Goal: Transaction & Acquisition: Purchase product/service

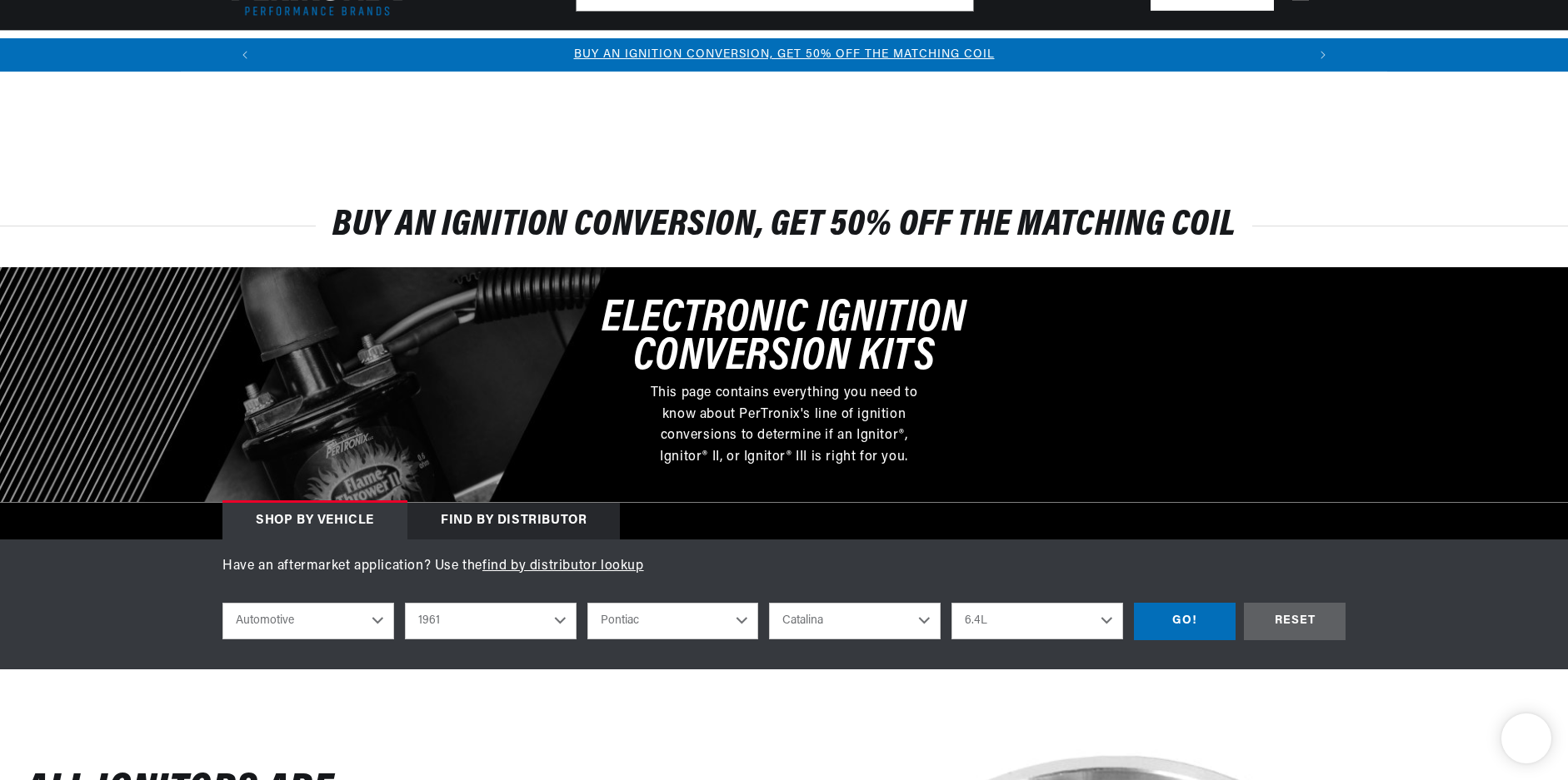
select select "1961"
select select "Pontiac"
select select "Catalina"
select select "6.4L"
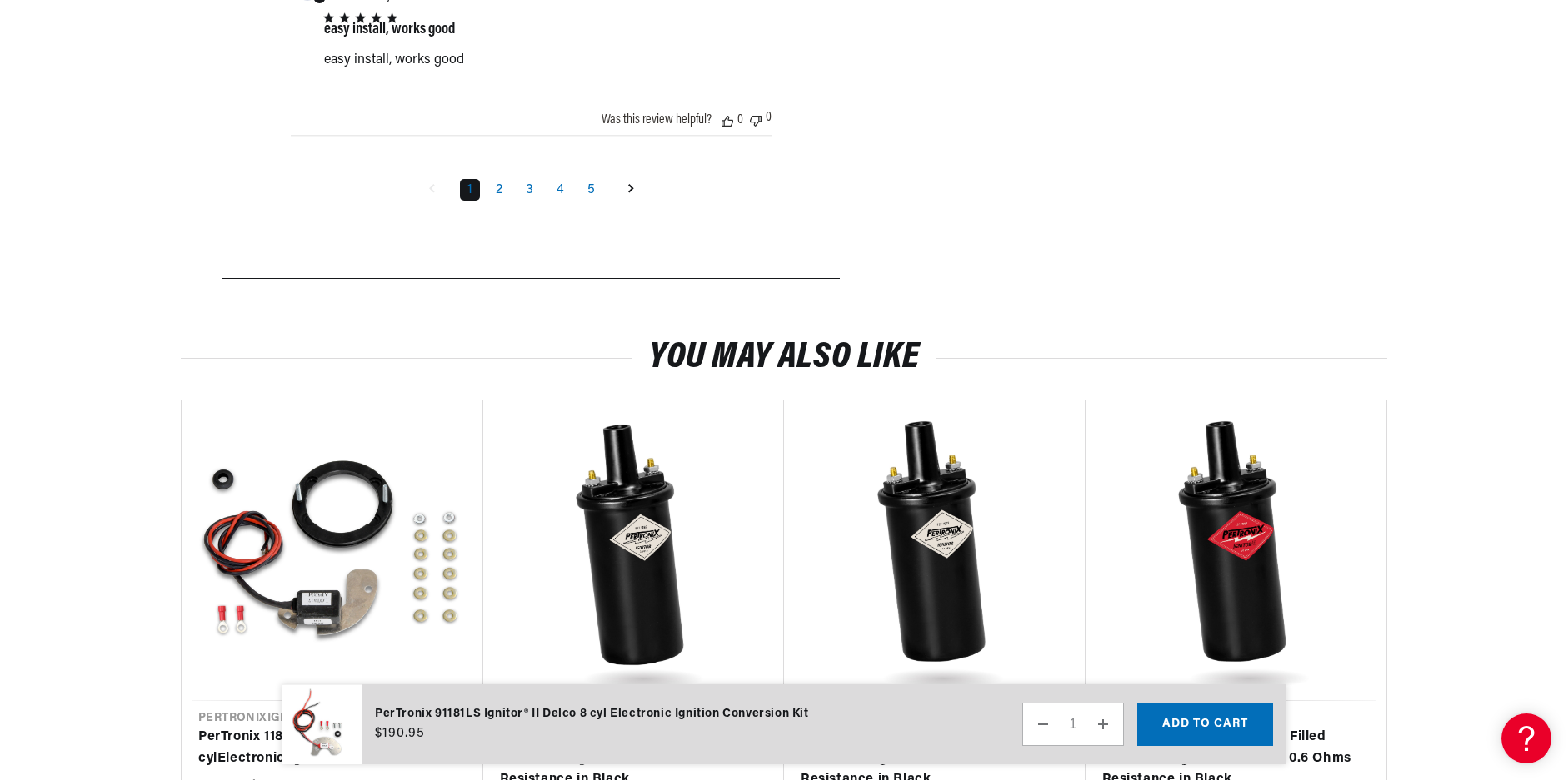
scroll to position [3674, 0]
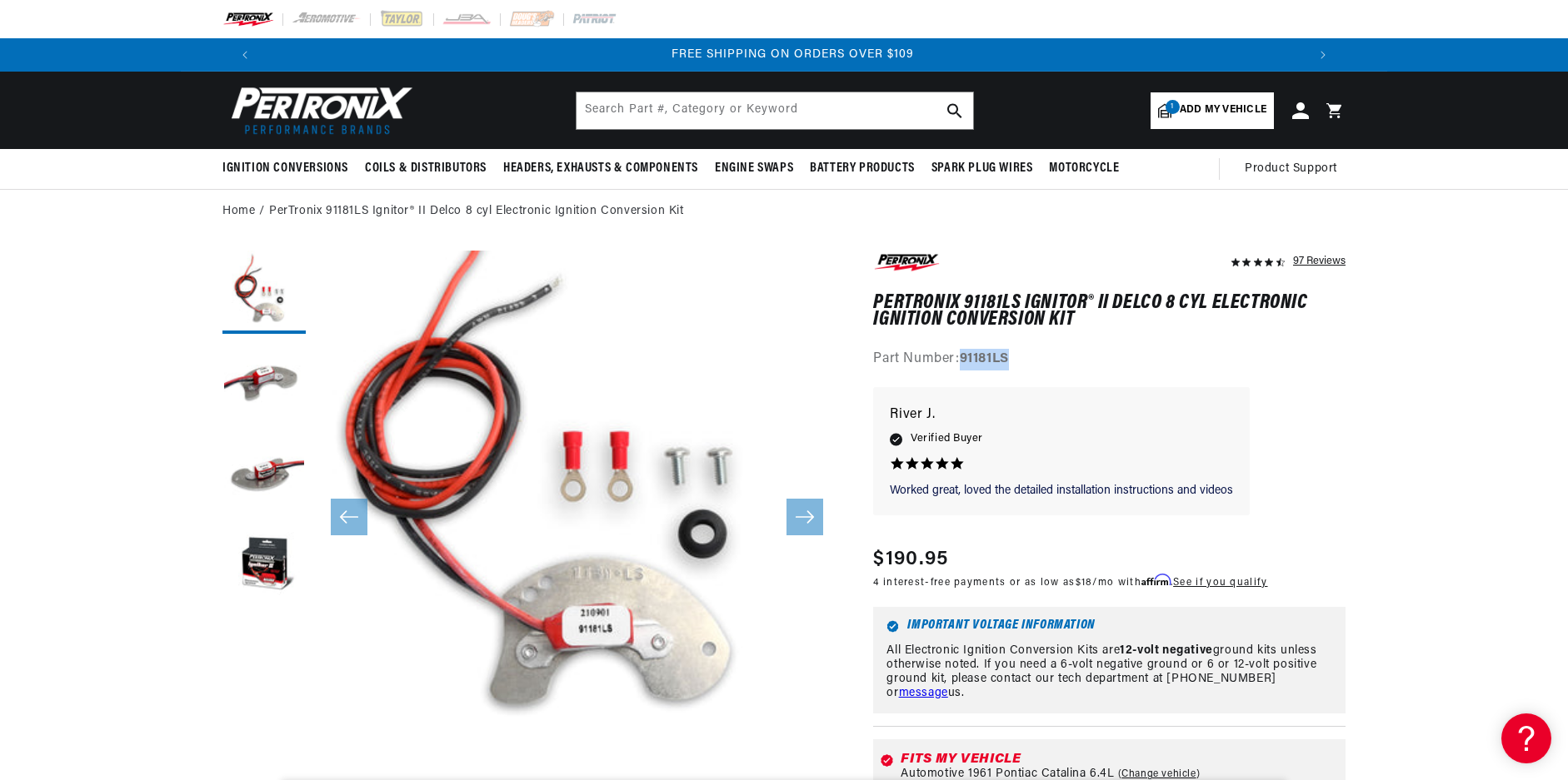
drag, startPoint x: 1016, startPoint y: 361, endPoint x: 967, endPoint y: 357, distance: 49.2
click at [967, 357] on div "Part Number: 91181LS" at bounding box center [1109, 360] width 472 height 21
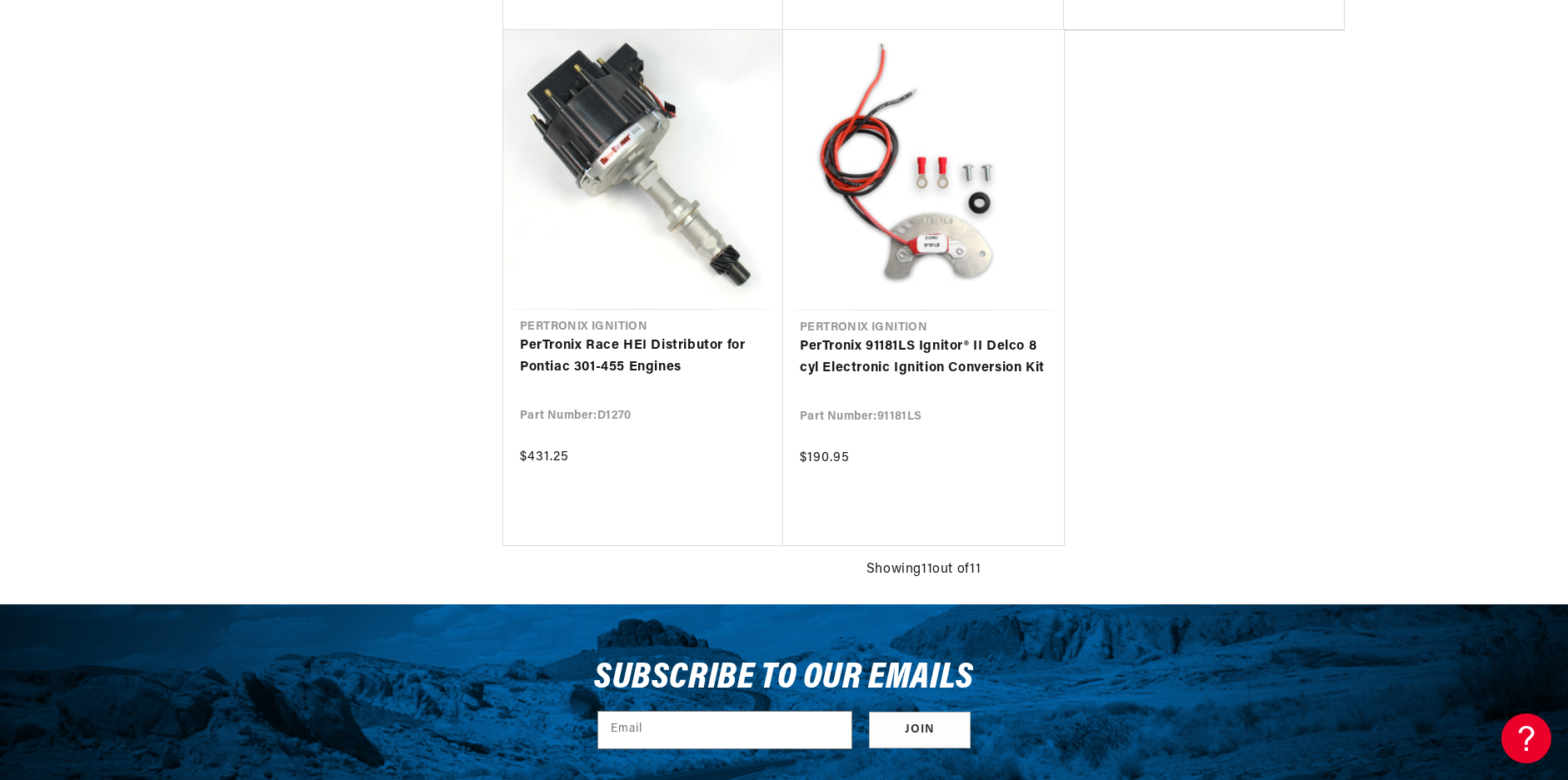
scroll to position [0, 1040]
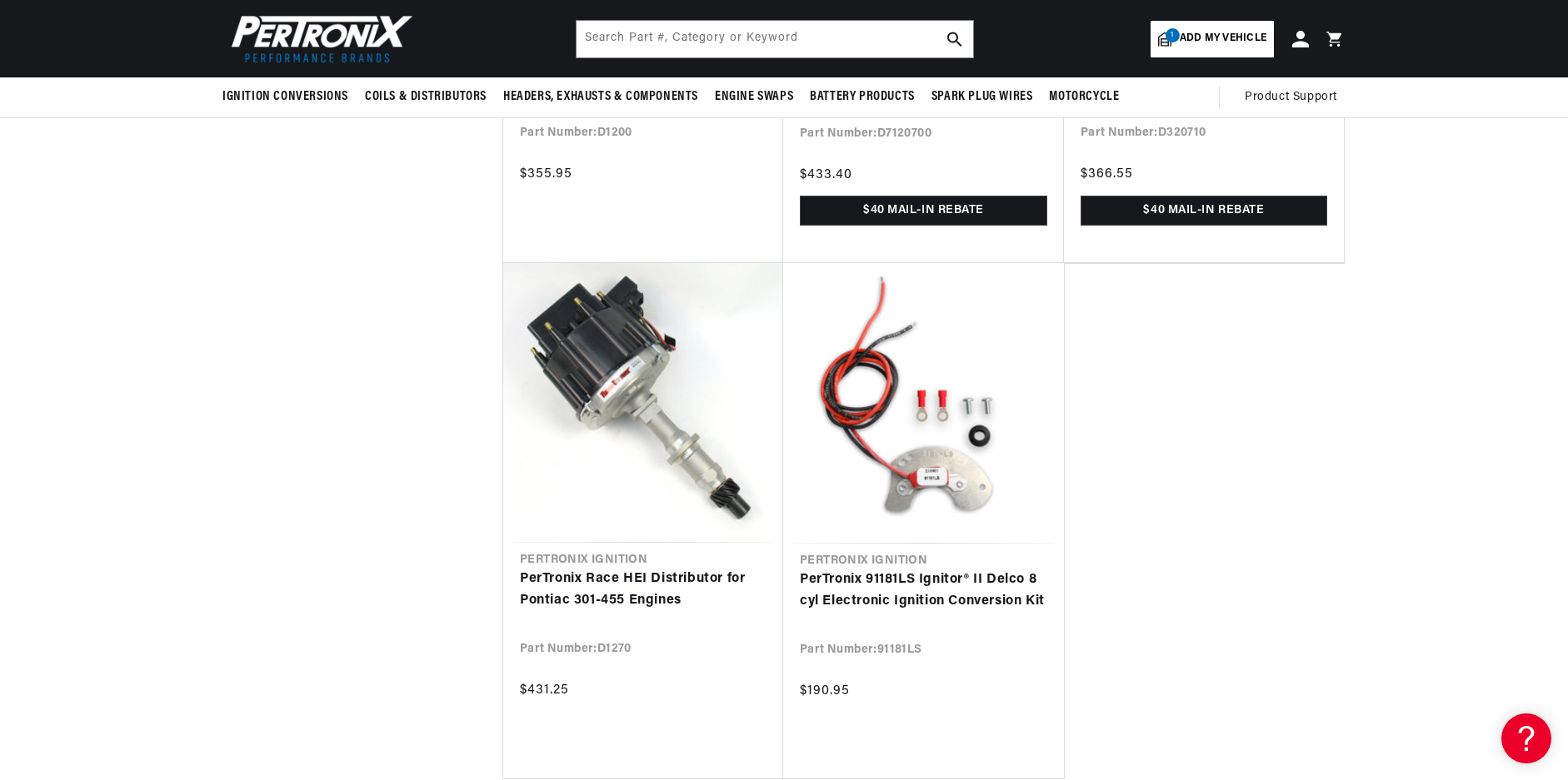
scroll to position [0, 2081]
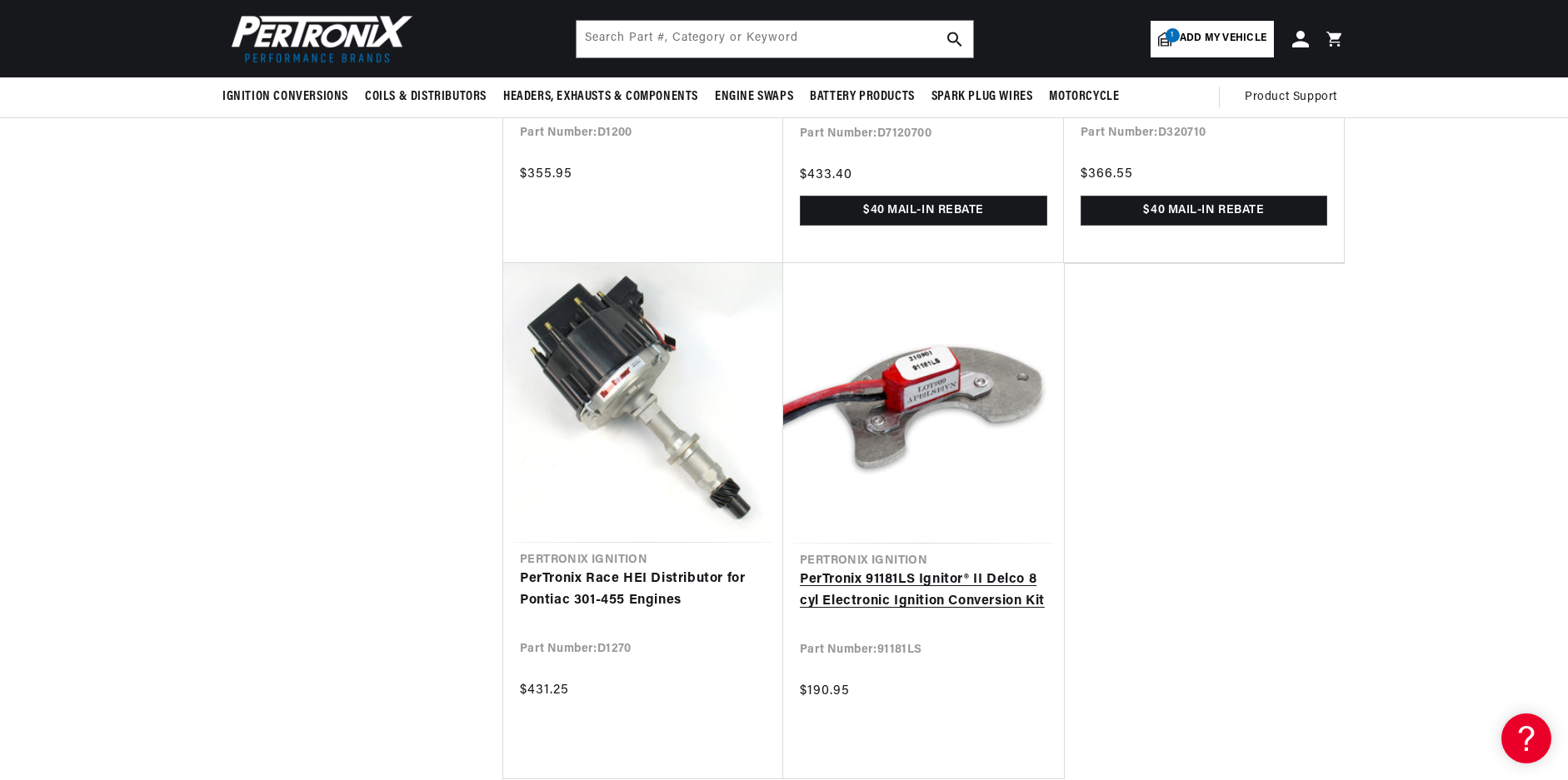
click at [902, 582] on link "PerTronix 91181LS Ignitor® II Delco 8 cyl Electronic Ignition Conversion Kit" at bounding box center [922, 591] width 247 height 43
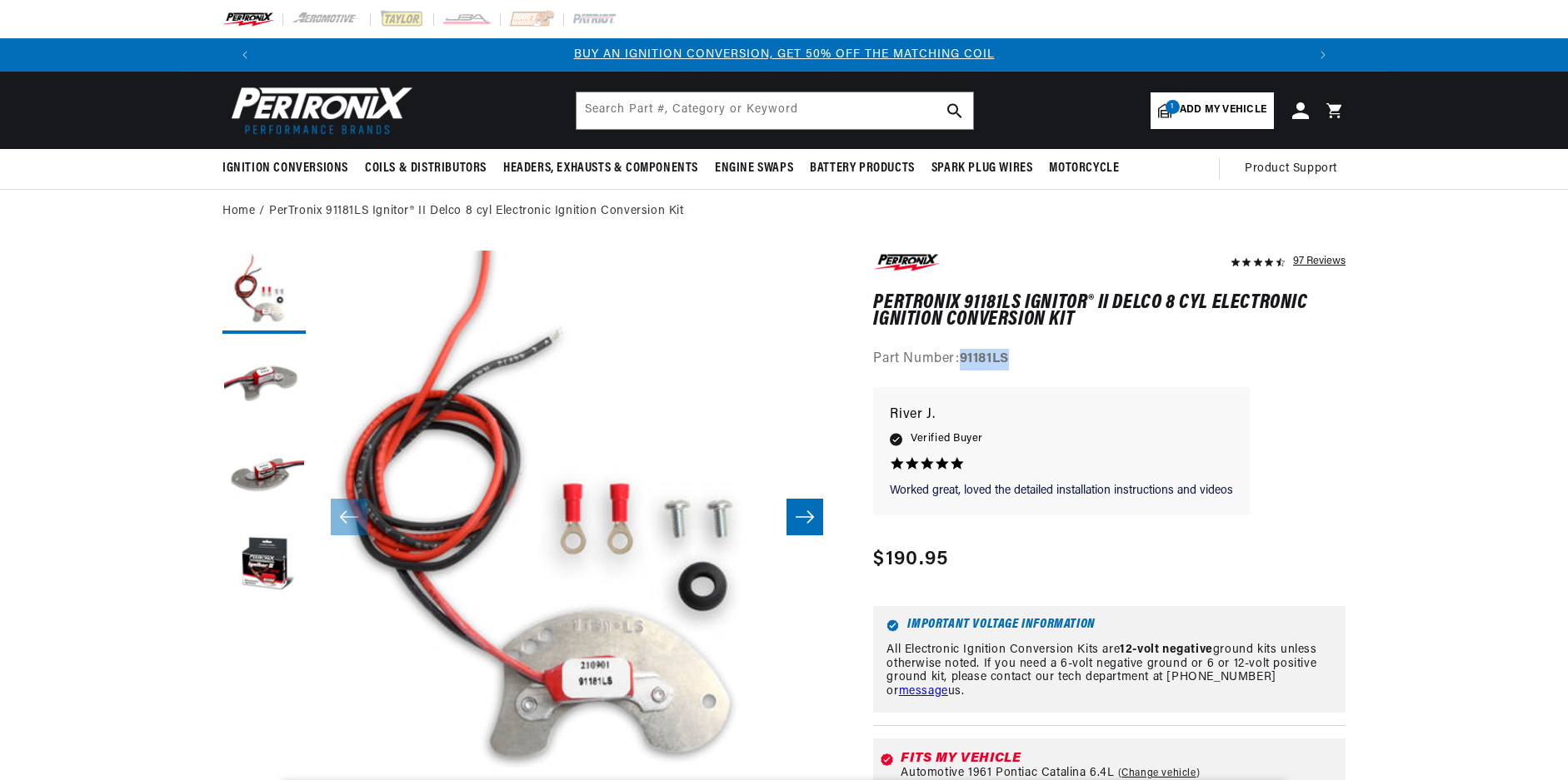
drag, startPoint x: 1024, startPoint y: 355, endPoint x: 961, endPoint y: 357, distance: 63.0
click at [961, 357] on div "Part Number: 91181LS" at bounding box center [1109, 360] width 472 height 21
copy div "91181LS"
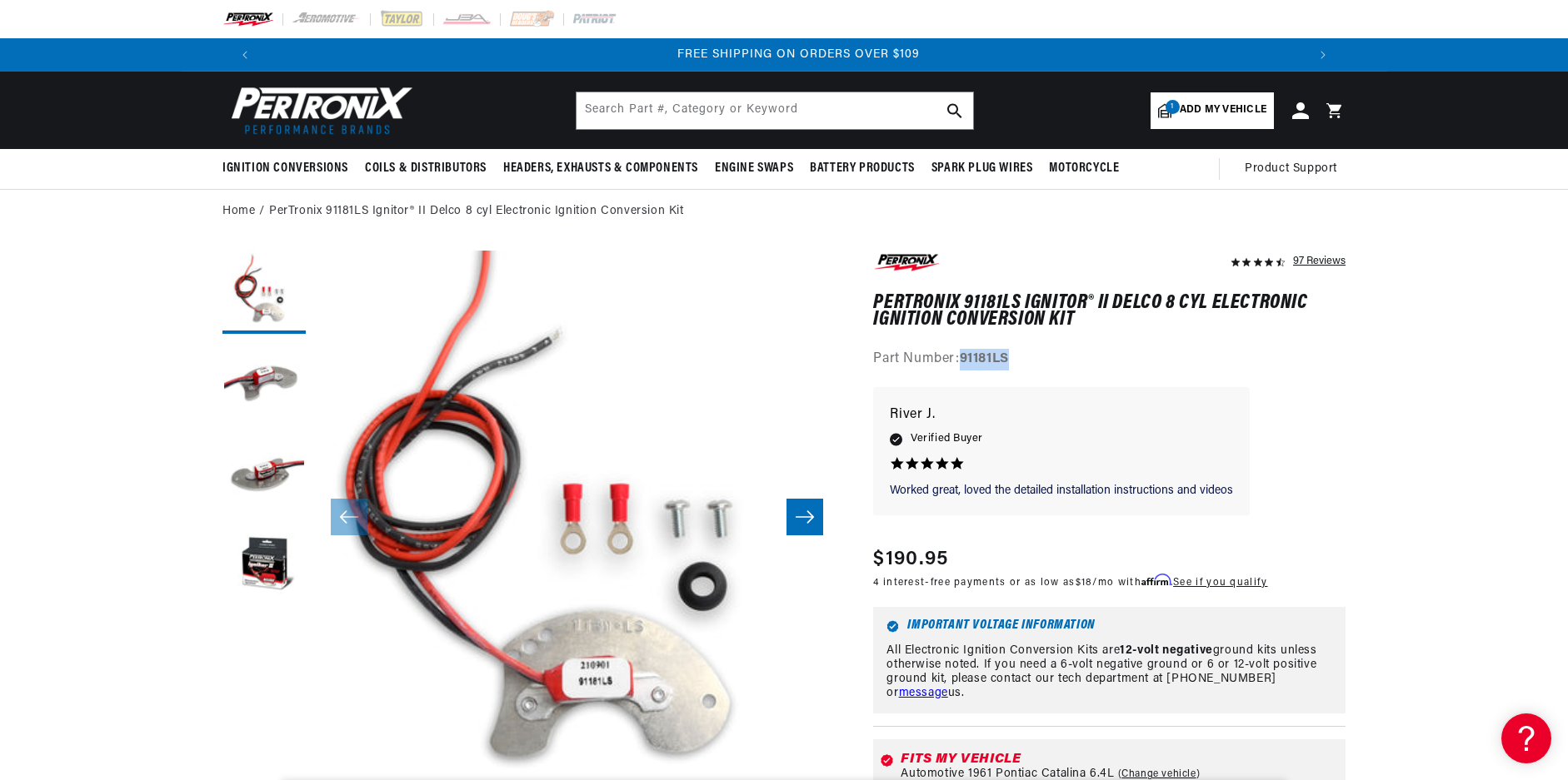
scroll to position [0, 2081]
click at [803, 527] on button "Slide right" at bounding box center [805, 517] width 37 height 37
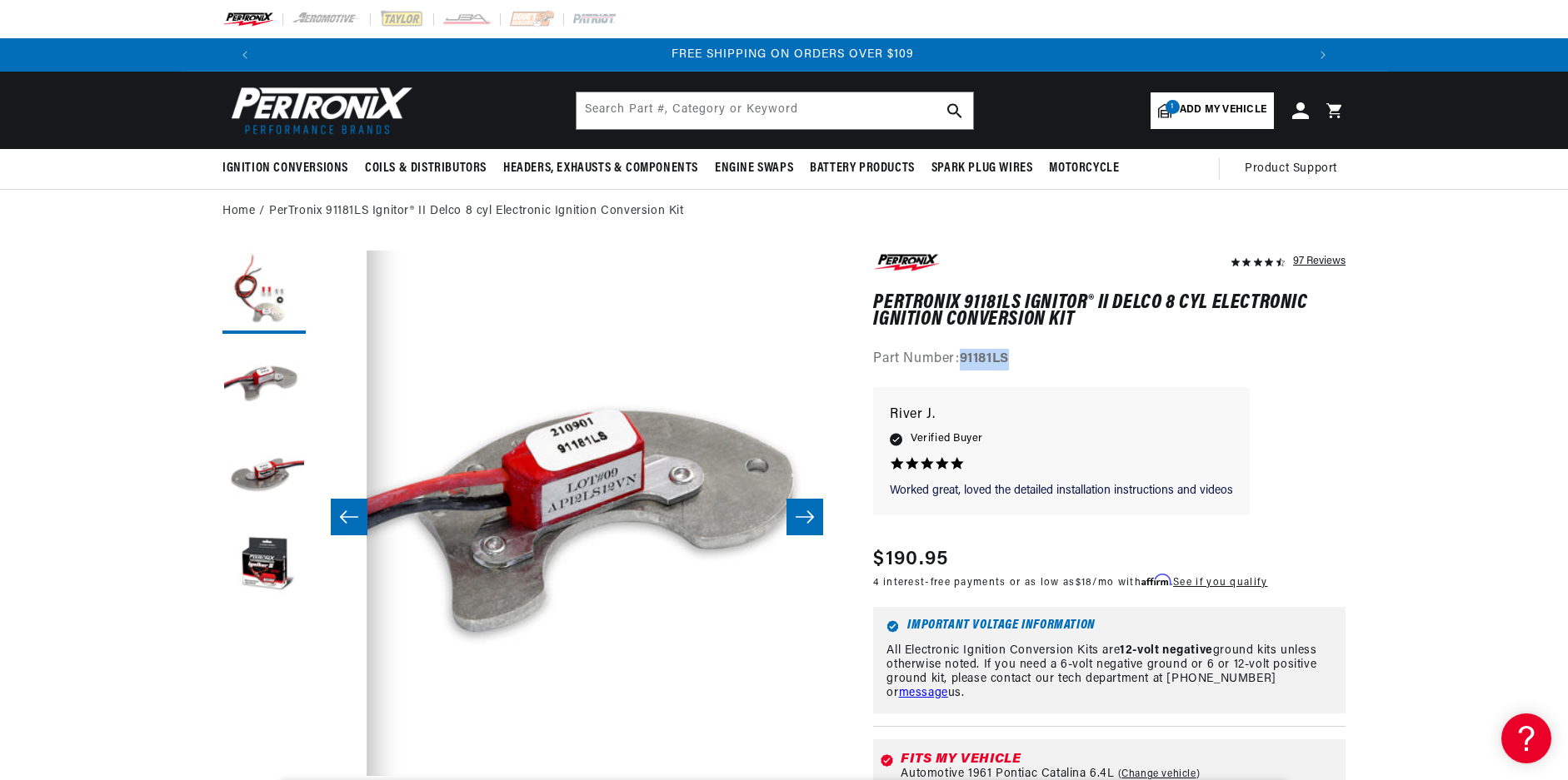
click at [803, 527] on button "Slide right" at bounding box center [805, 517] width 37 height 37
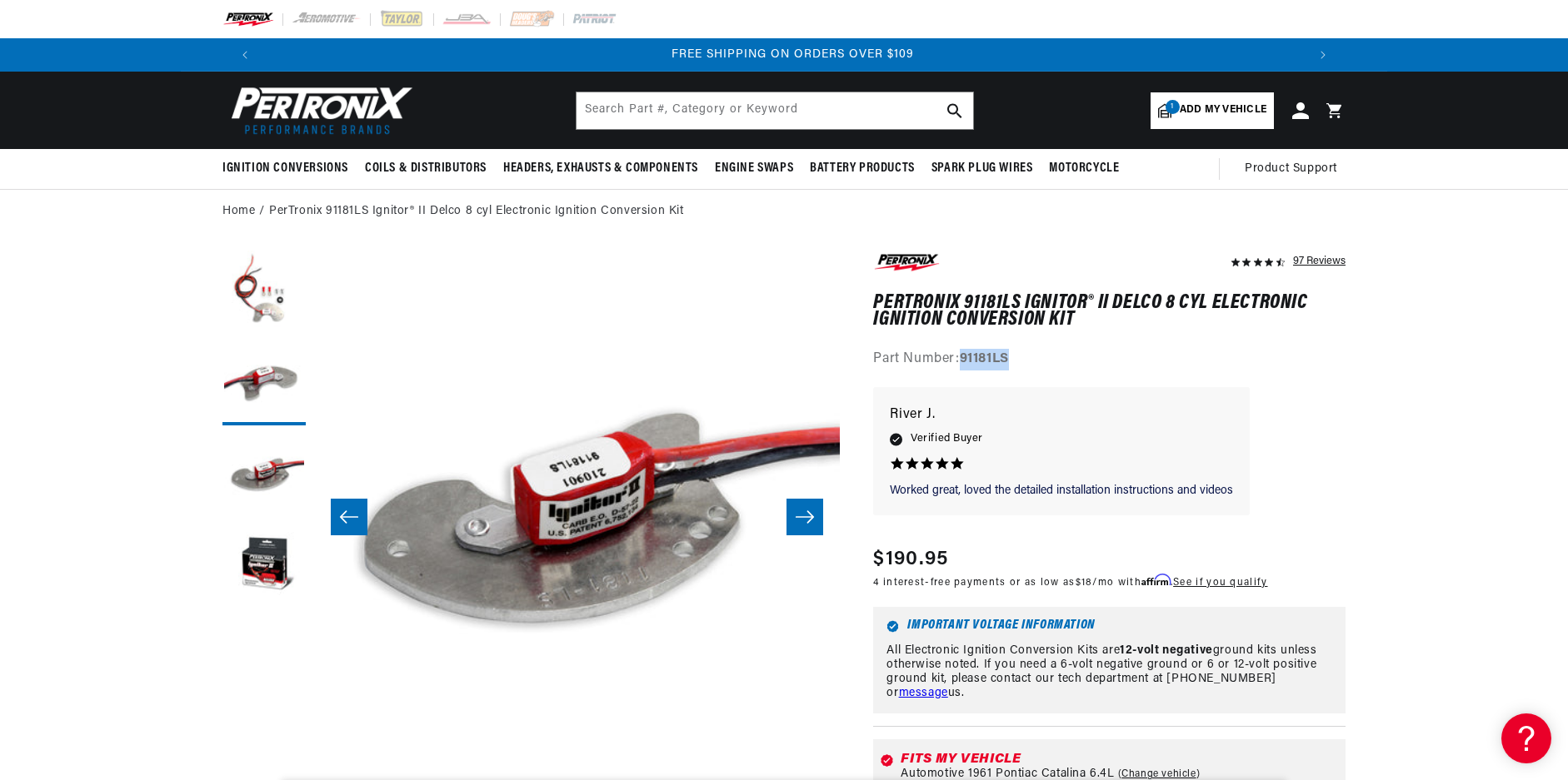
click at [803, 527] on button "Slide right" at bounding box center [805, 517] width 37 height 37
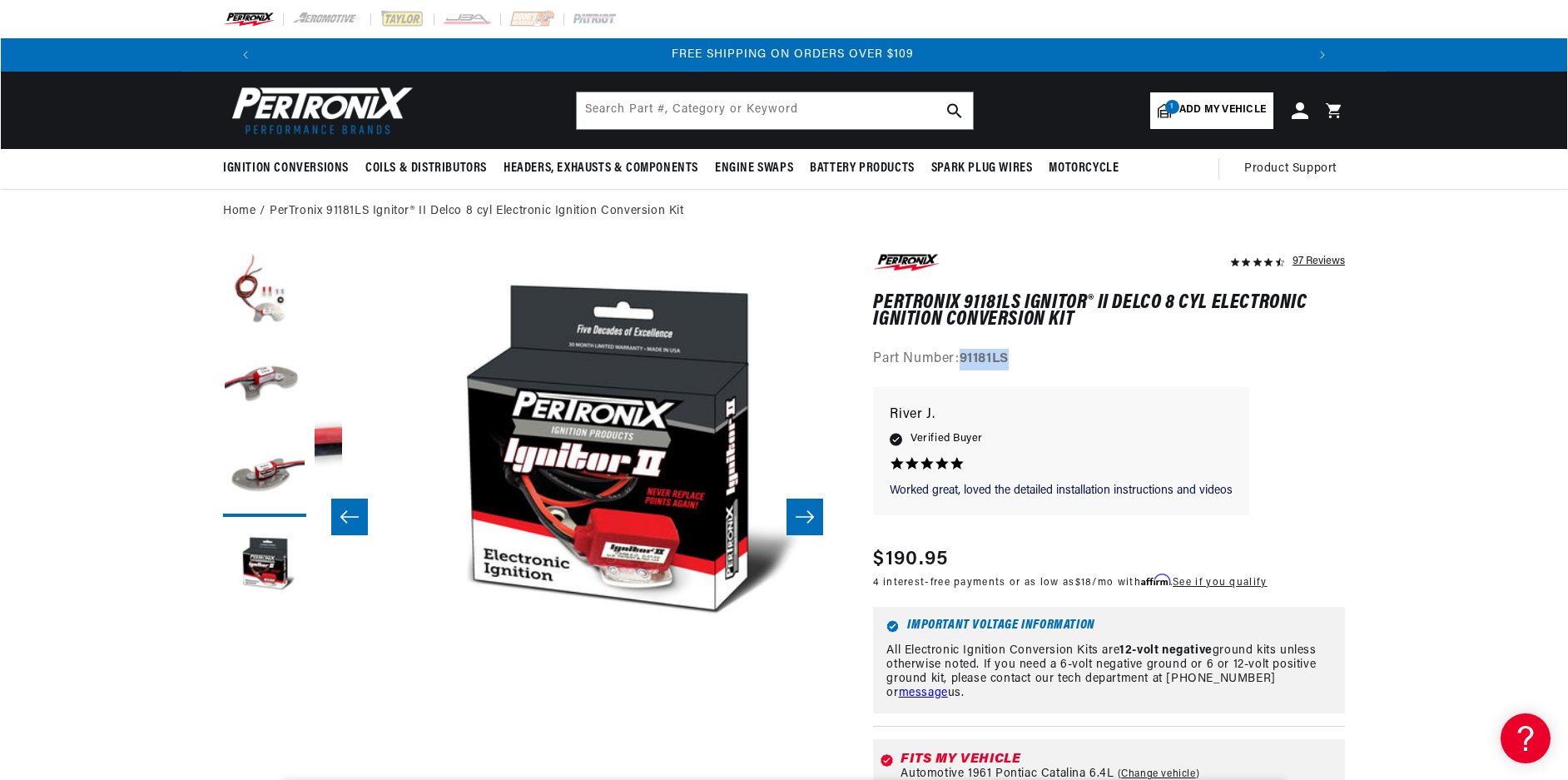
scroll to position [0, 1577]
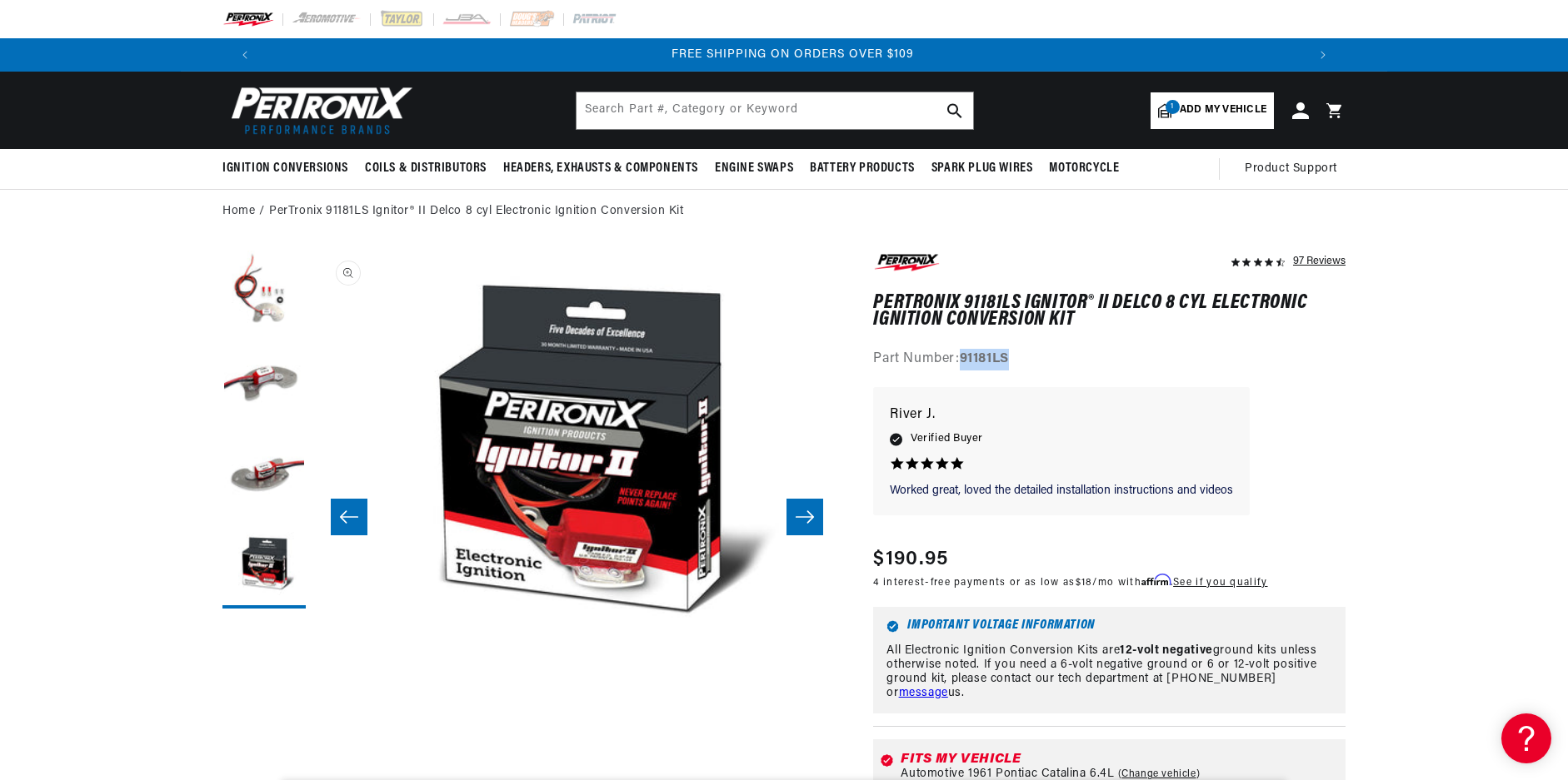
drag, startPoint x: 803, startPoint y: 527, endPoint x: 645, endPoint y: 552, distance: 160.0
click at [645, 552] on slider-component "Skip to product information Open media 1 in modal Open media 2 in modal Open me…" at bounding box center [577, 518] width 526 height 534
click at [314, 649] on button "Open media 4 in modal" at bounding box center [314, 649] width 0 height 0
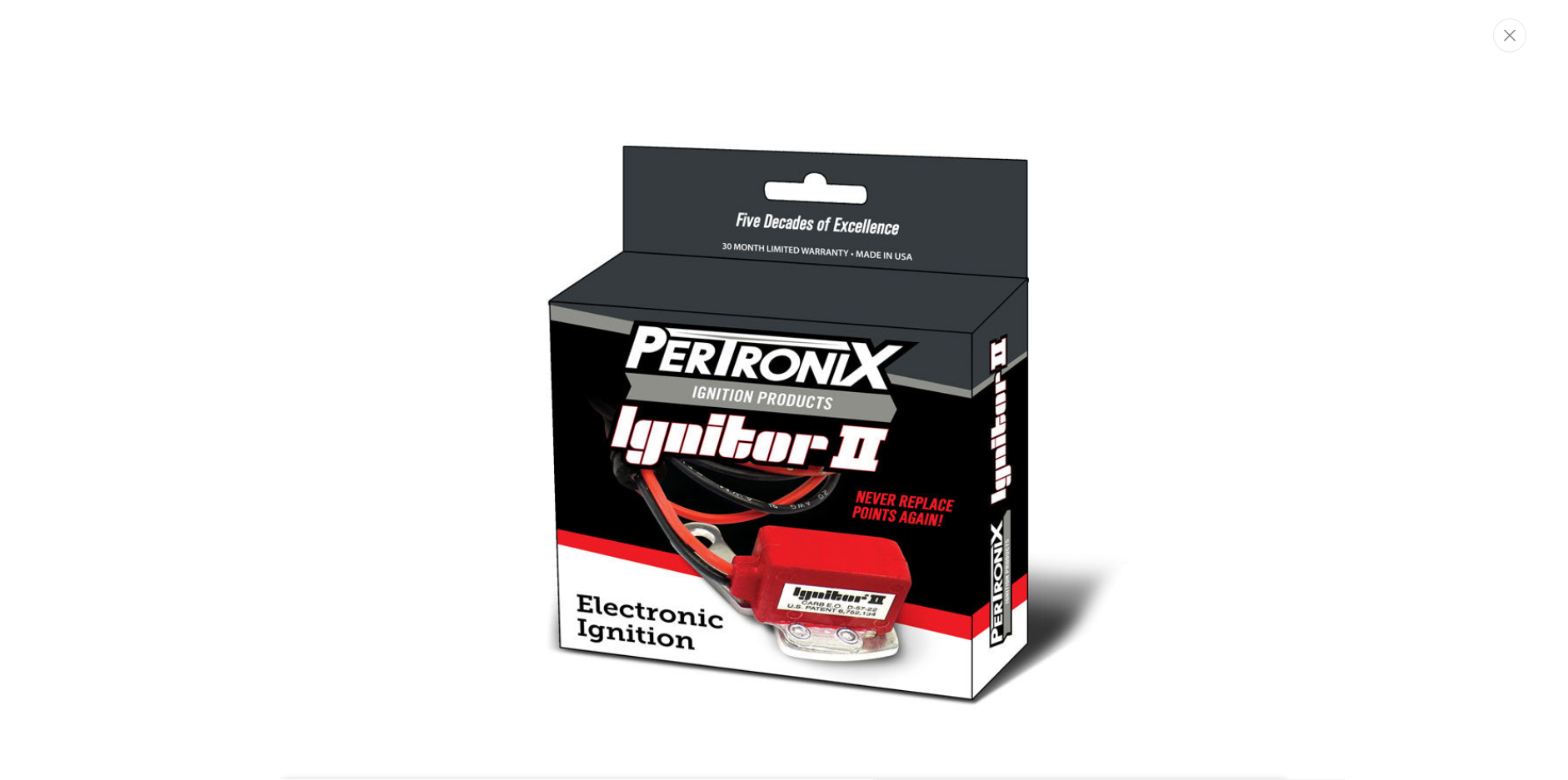
scroll to position [0, 0]
click at [645, 552] on img "Media gallery" at bounding box center [784, 427] width 899 height 681
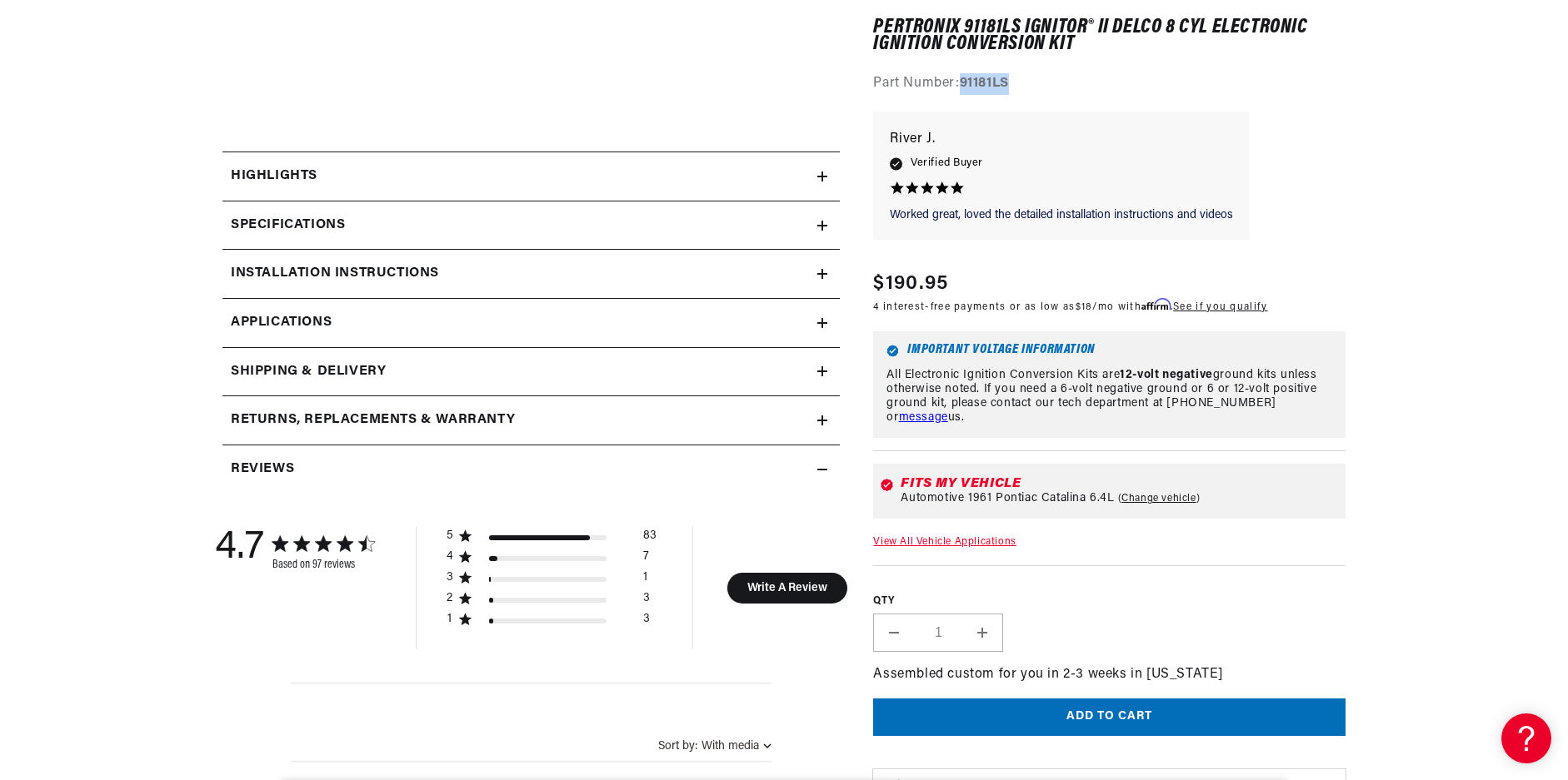
scroll to position [0, 1040]
click at [329, 266] on h2 "Installation instructions" at bounding box center [334, 274] width 208 height 21
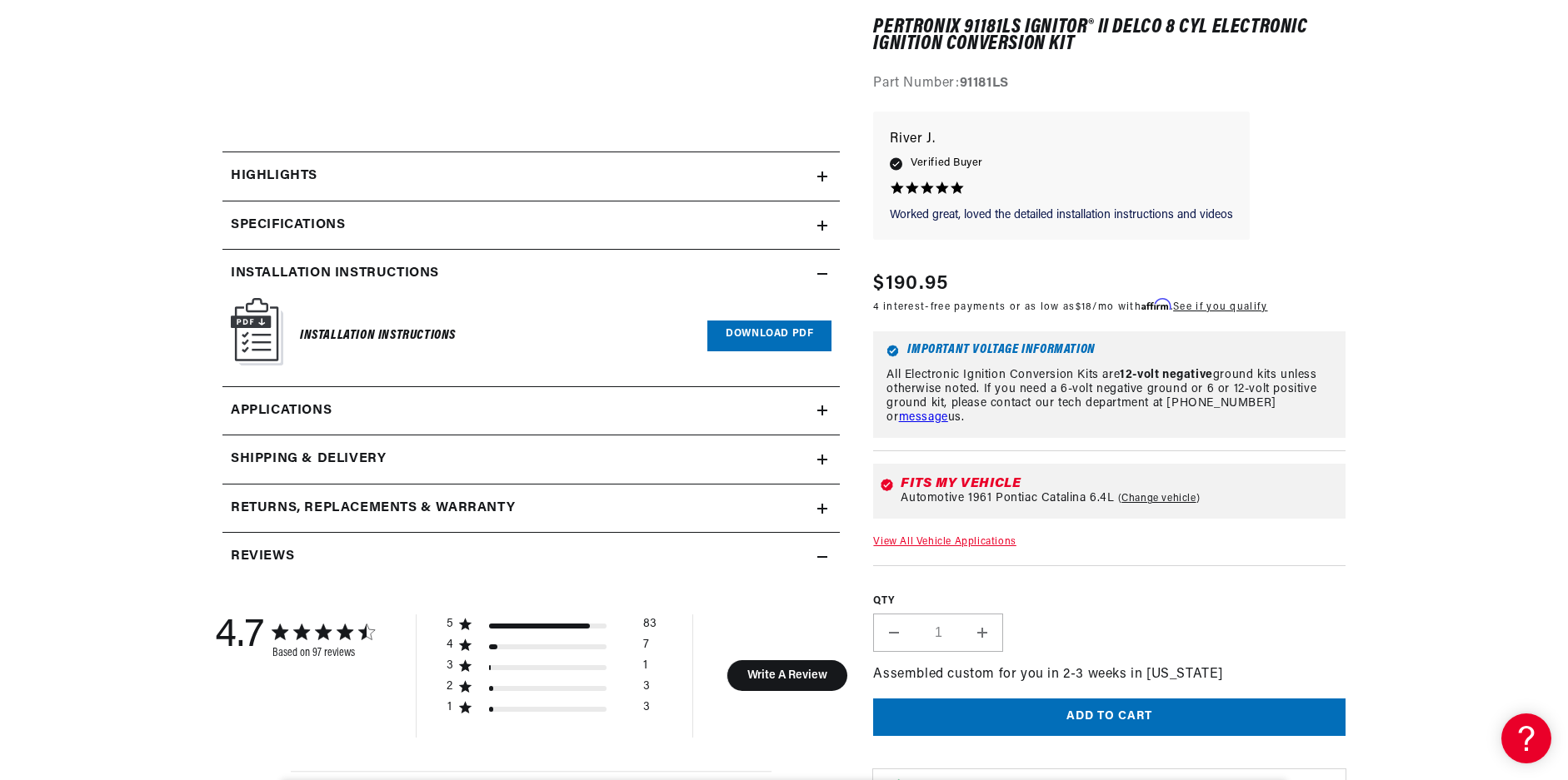
click at [743, 339] on link "Download PDF" at bounding box center [769, 336] width 124 height 31
